Goal: Navigation & Orientation: Find specific page/section

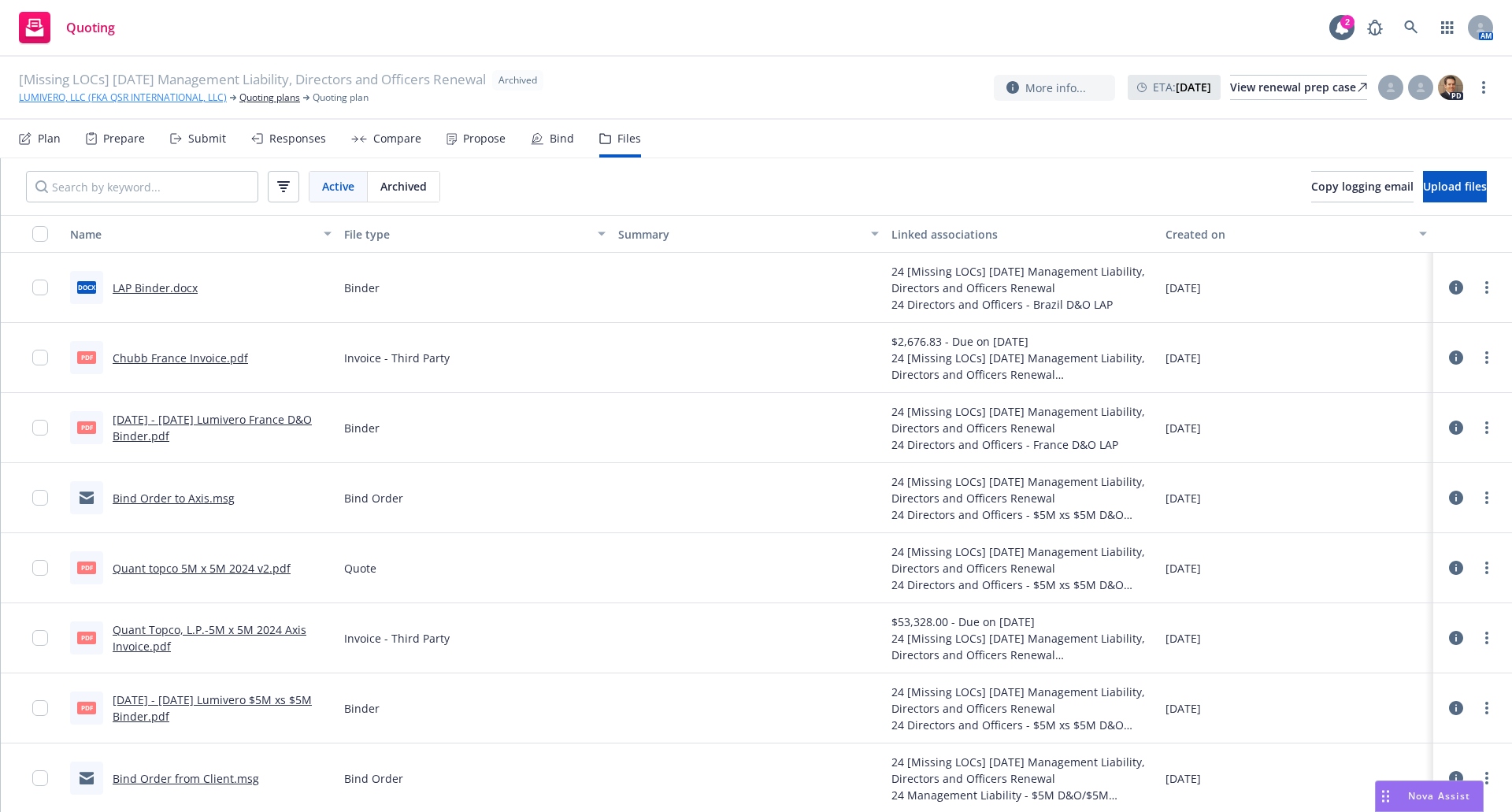
click at [133, 96] on link "LUMIVERO, LLC (FKA QSR INTERNATIONAL, LLC)" at bounding box center [123, 97] width 208 height 14
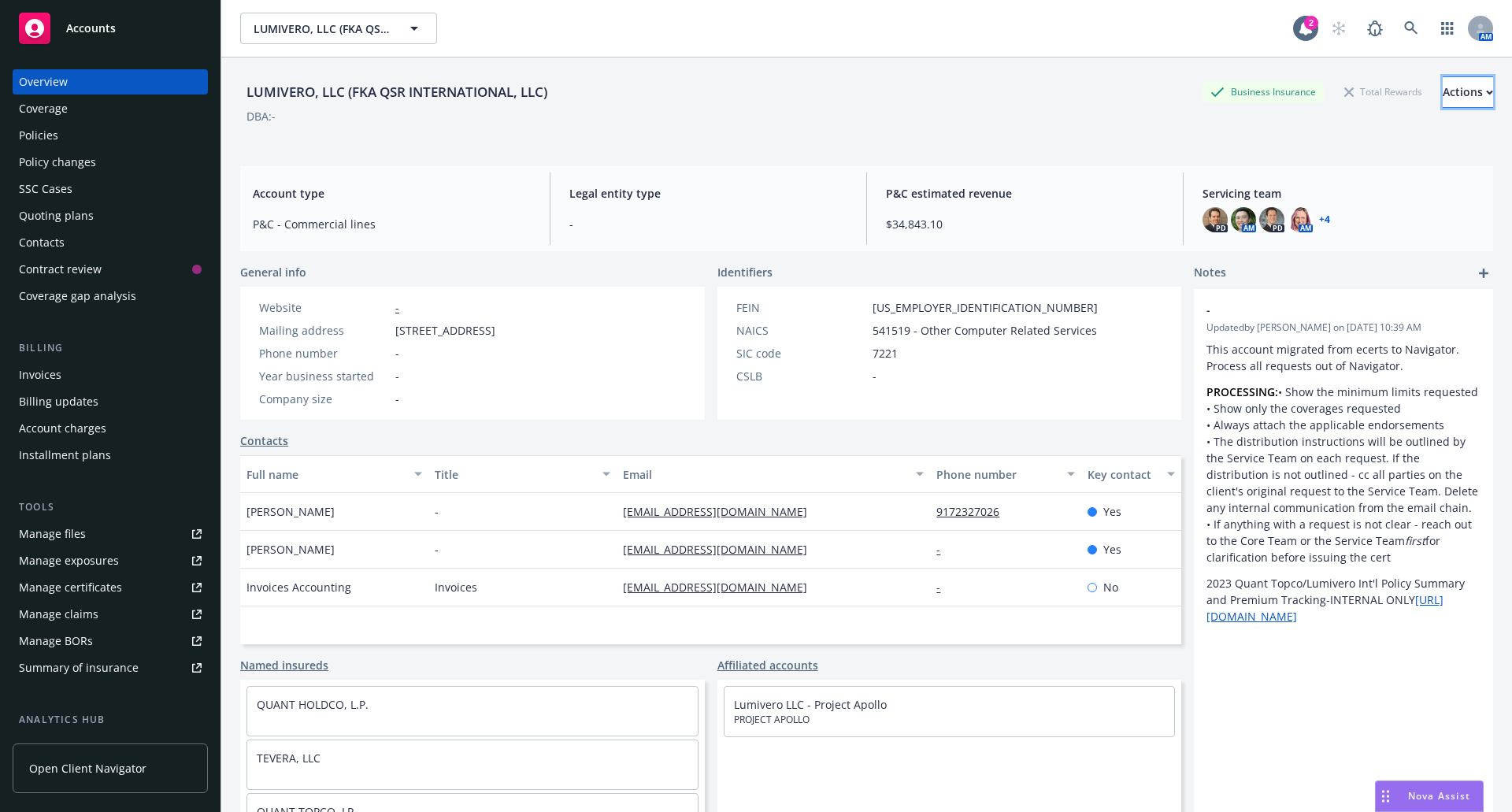
click at [1443, 91] on div "Actions" at bounding box center [1468, 91] width 51 height 30
